Goal: Information Seeking & Learning: Learn about a topic

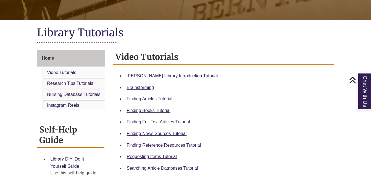
scroll to position [106, 0]
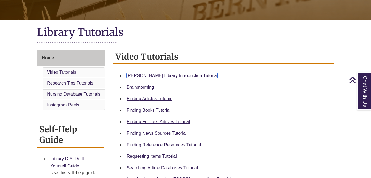
click at [158, 76] on link "[PERSON_NAME] Library Introduction Tutorial" at bounding box center [172, 75] width 91 height 5
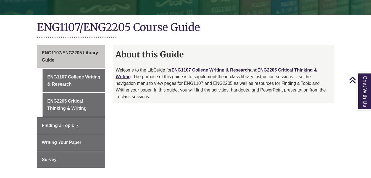
scroll to position [118, 0]
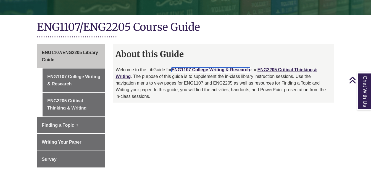
click at [217, 67] on link "ENG1107 College Writing & Research" at bounding box center [211, 69] width 79 height 5
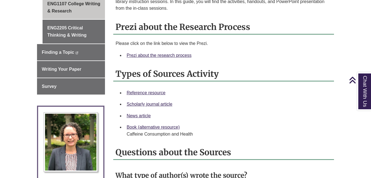
scroll to position [191, 0]
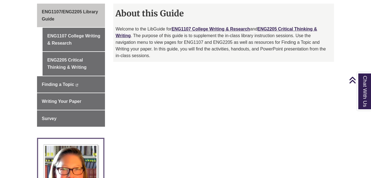
scroll to position [159, 0]
click at [194, 26] on link "ENG1107 College Writing & Research" at bounding box center [211, 28] width 79 height 5
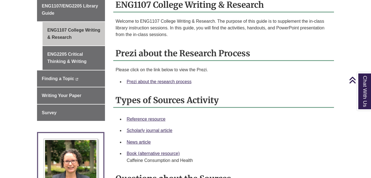
scroll to position [165, 0]
click at [160, 79] on link "Prezi about the research process" at bounding box center [159, 81] width 65 height 5
